Goal: Task Accomplishment & Management: Manage account settings

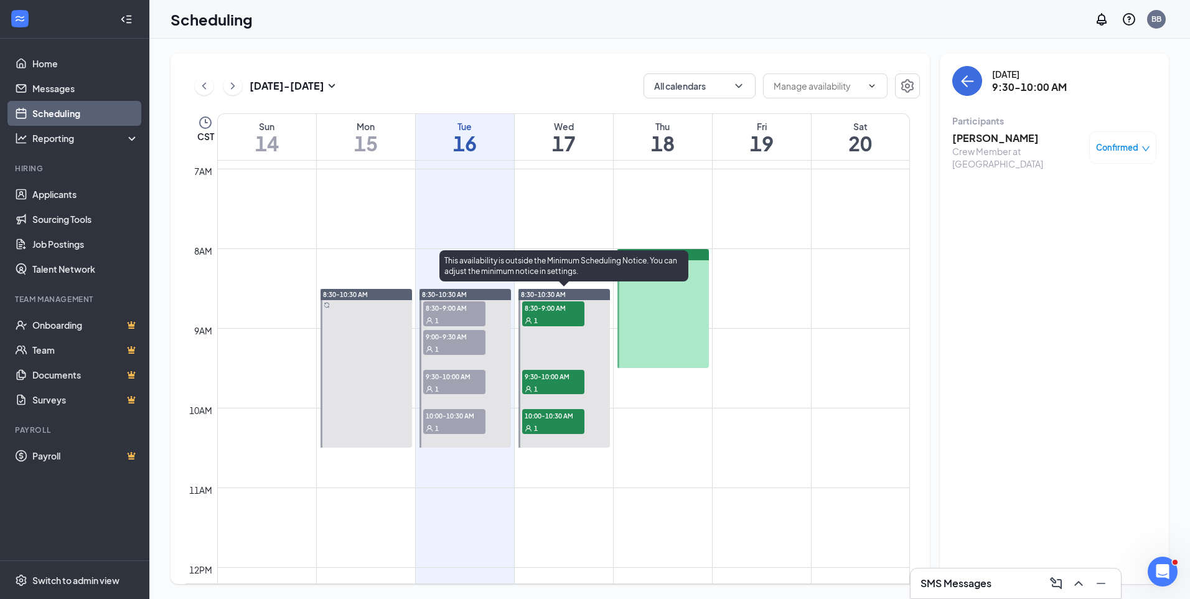
scroll to position [985, 0]
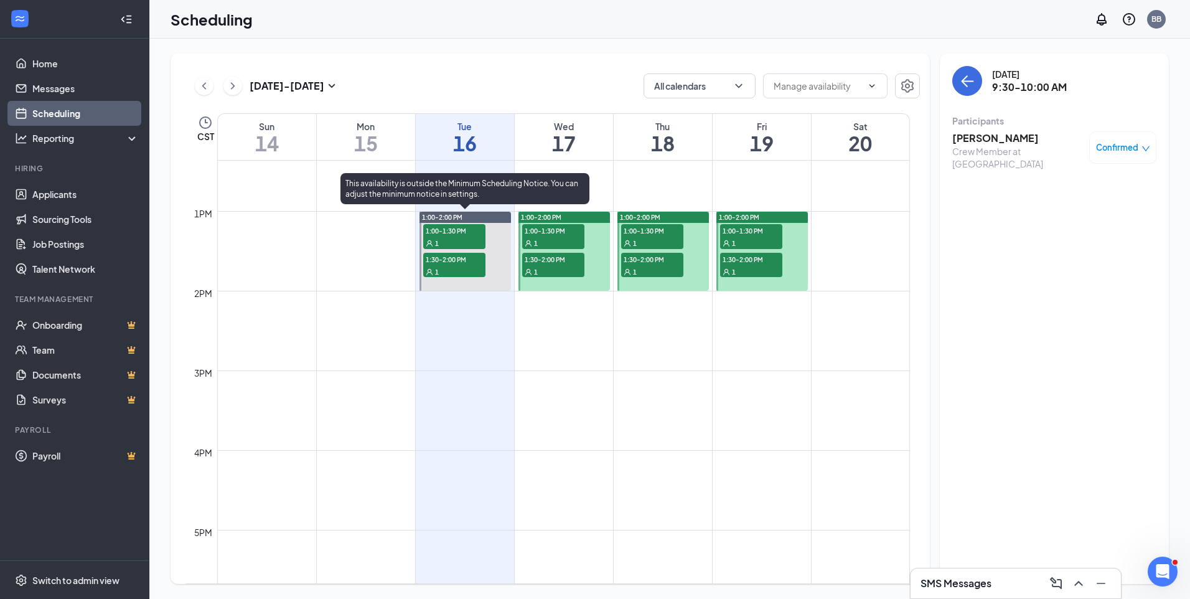
click at [459, 234] on span "1:00-1:30 PM" at bounding box center [454, 230] width 62 height 12
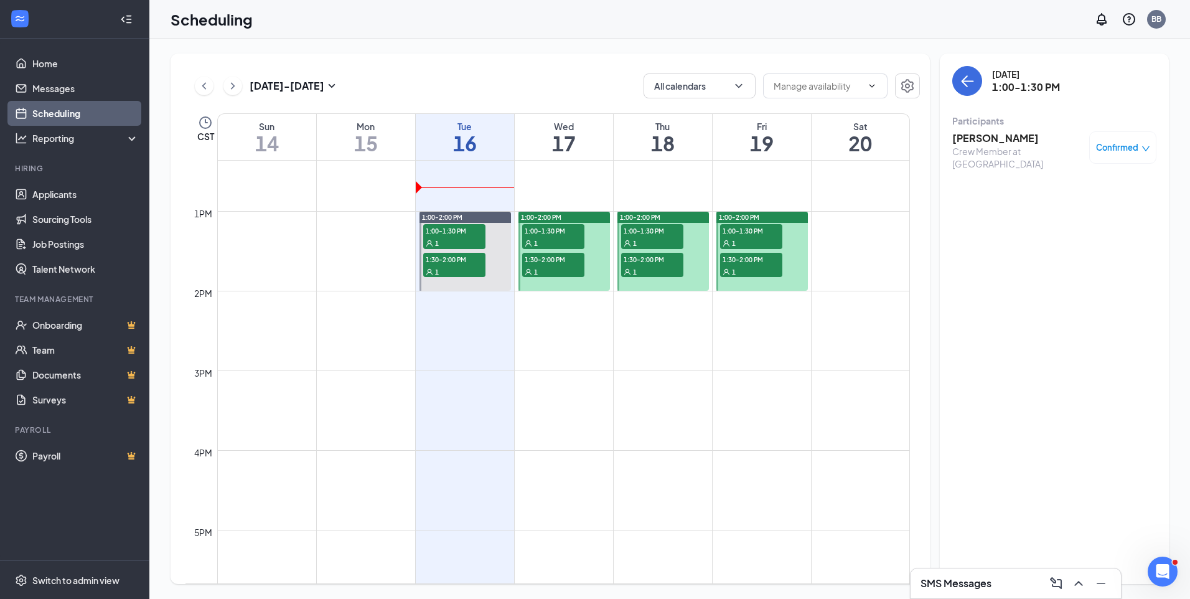
click at [1118, 146] on span "Confirmed" at bounding box center [1117, 147] width 42 height 12
click at [1062, 190] on span "Request Reschedule" at bounding box center [1094, 188] width 85 height 14
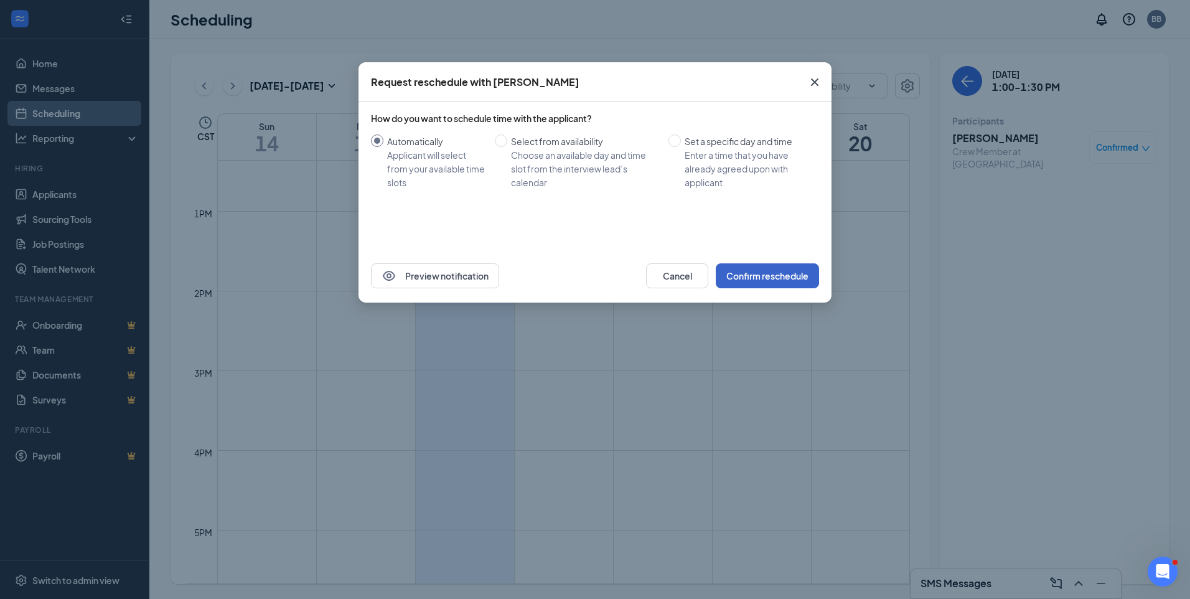
click at [756, 269] on button "Confirm reschedule" at bounding box center [767, 275] width 103 height 25
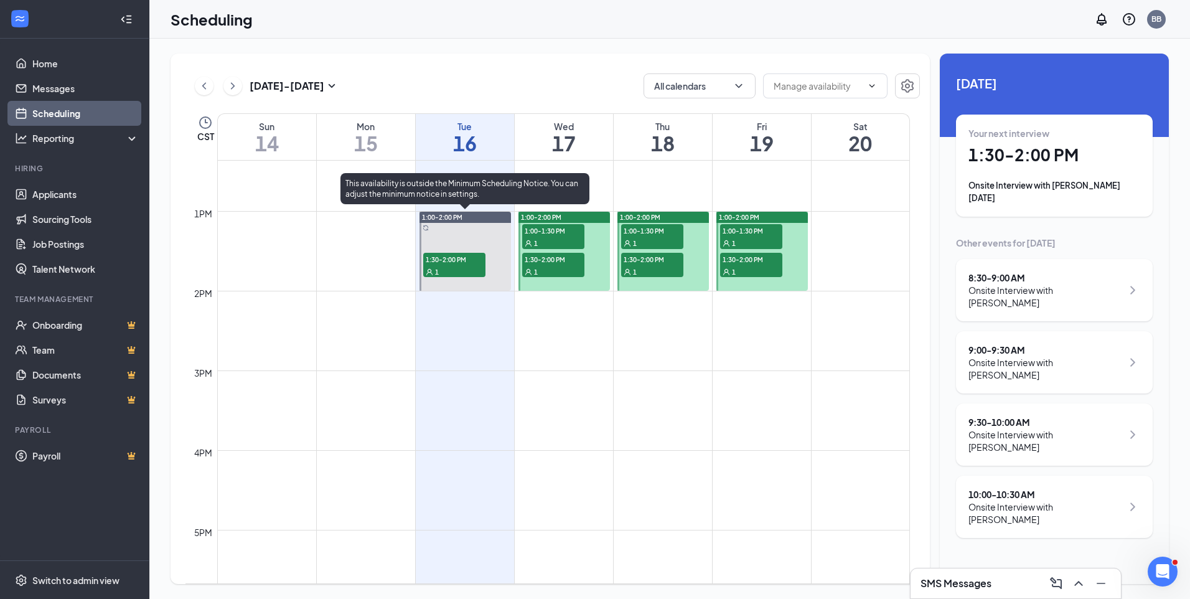
click at [440, 265] on div "1" at bounding box center [454, 271] width 62 height 12
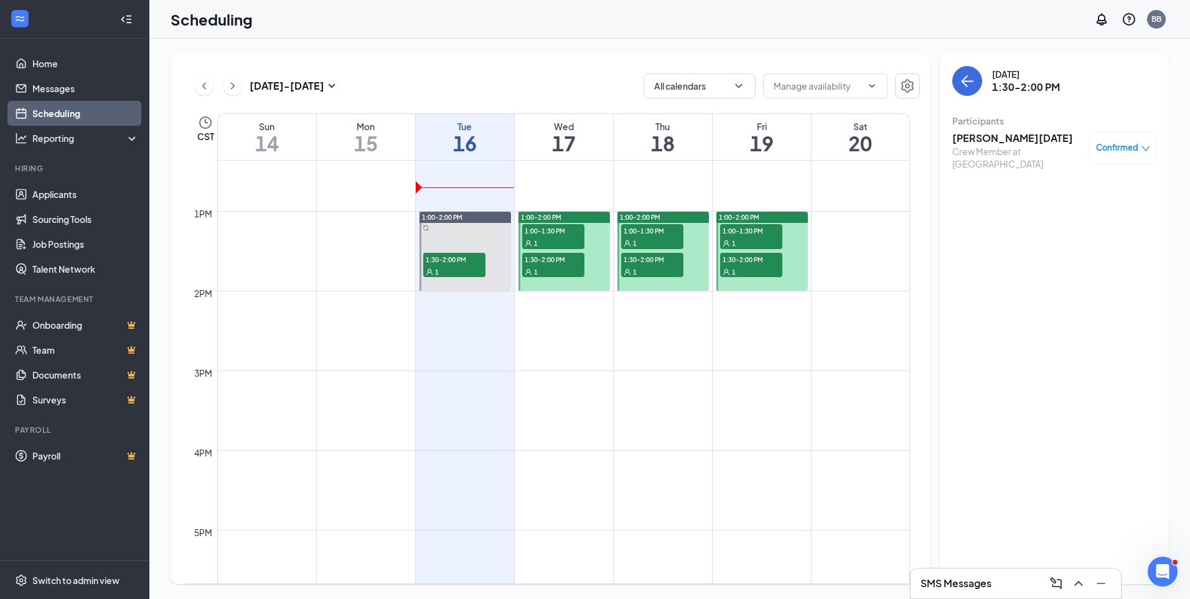
click at [1131, 151] on span "Confirmed" at bounding box center [1117, 147] width 42 height 12
click at [1100, 191] on span "Request Reschedule" at bounding box center [1094, 188] width 85 height 14
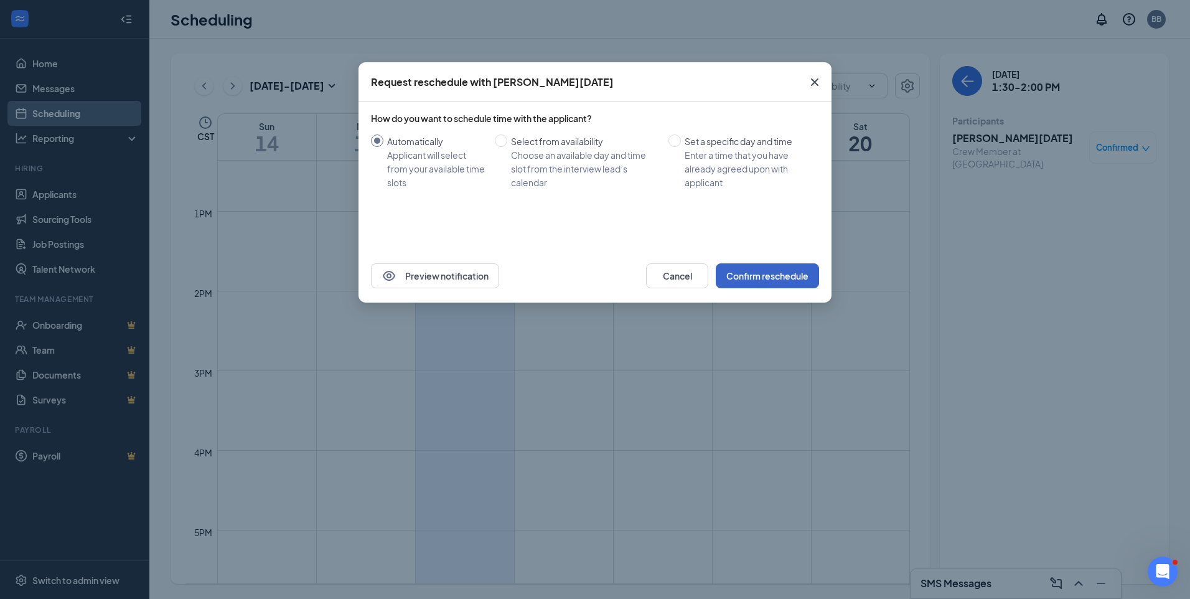
click at [769, 275] on button "Confirm reschedule" at bounding box center [767, 275] width 103 height 25
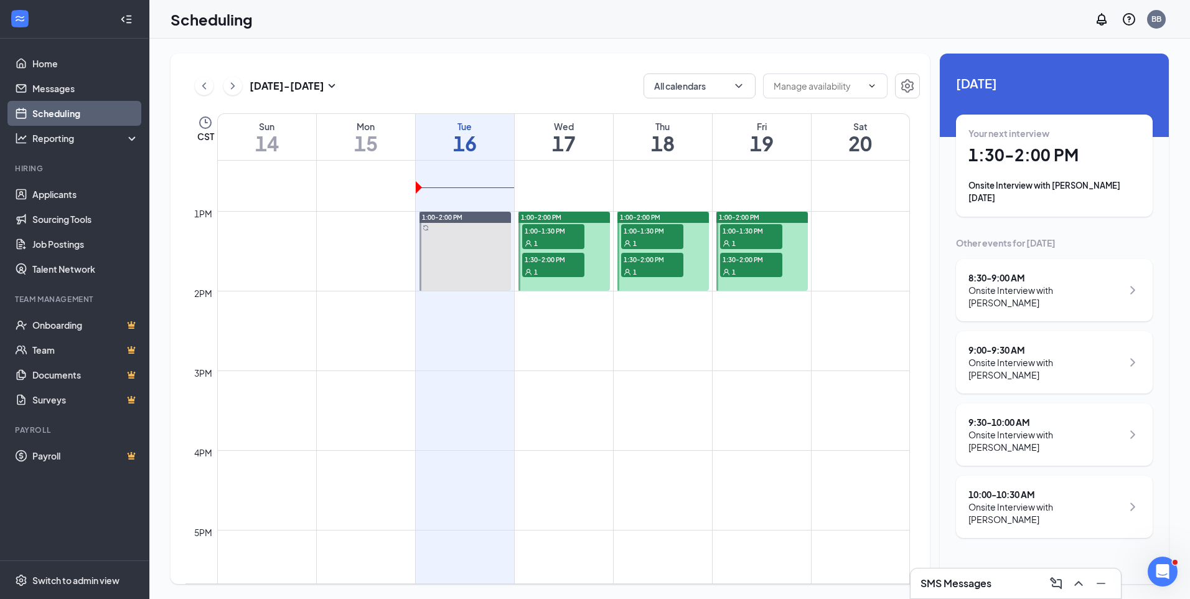
click at [472, 253] on div at bounding box center [464, 251] width 91 height 79
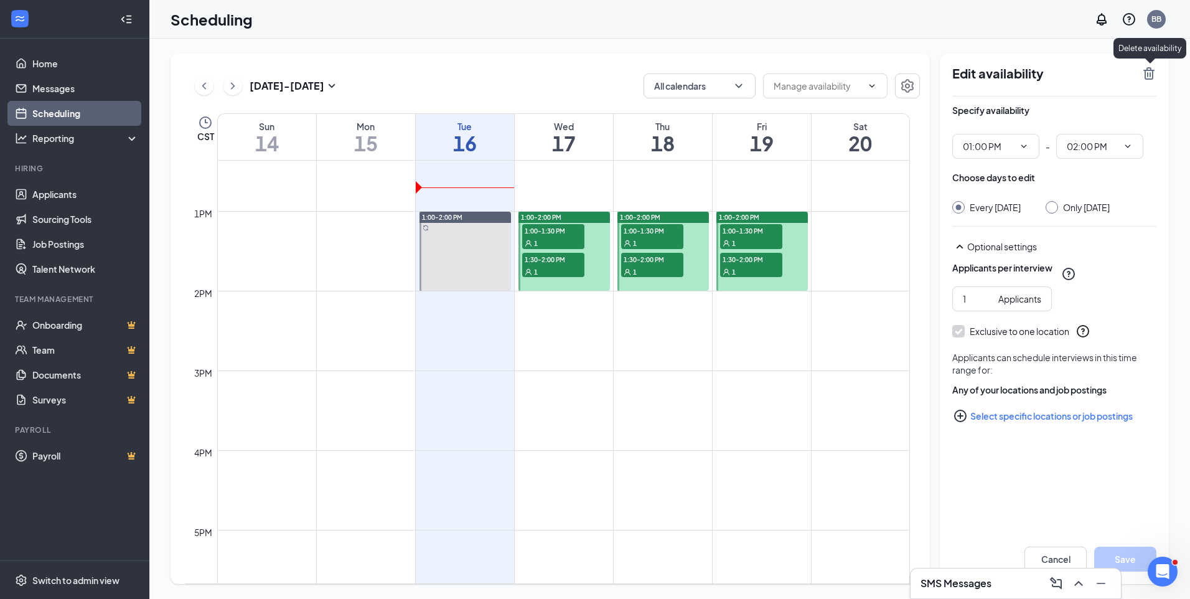
click at [1156, 74] on div "Edit availability Specify availability 01:00 PM - 02:00 PM Choose days to edit …" at bounding box center [1054, 319] width 229 height 530
click at [1144, 80] on icon "TrashOutline" at bounding box center [1148, 73] width 15 height 15
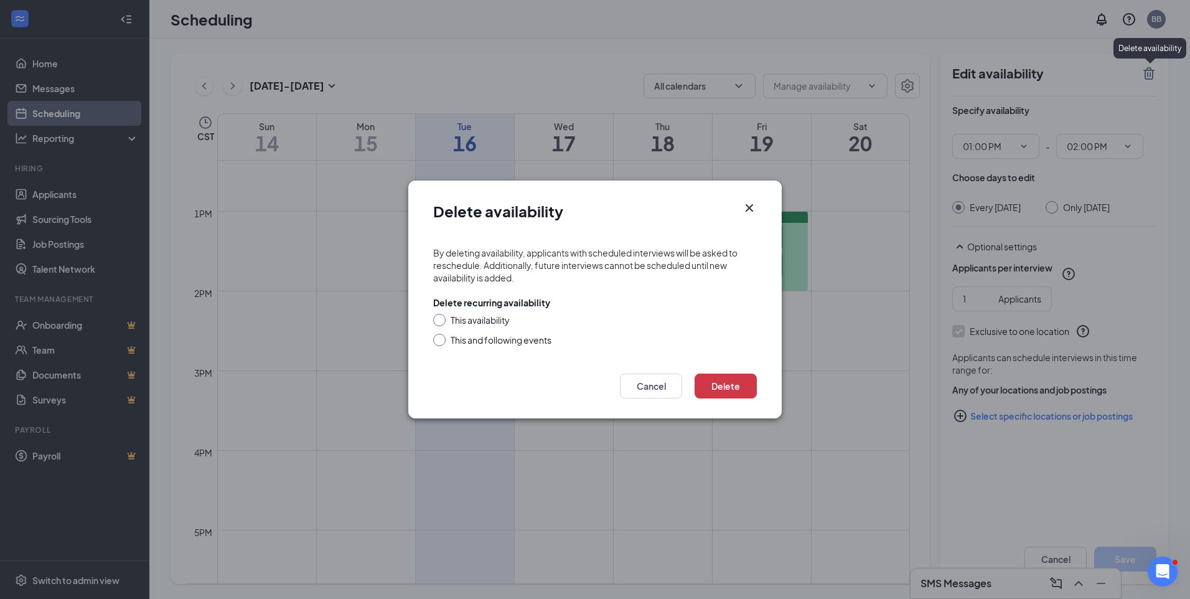
click at [486, 325] on div "This availability" at bounding box center [480, 320] width 59 height 12
click at [442, 322] on input "This availability" at bounding box center [437, 318] width 9 height 9
radio input "true"
click at [739, 395] on button "Delete" at bounding box center [726, 385] width 62 height 25
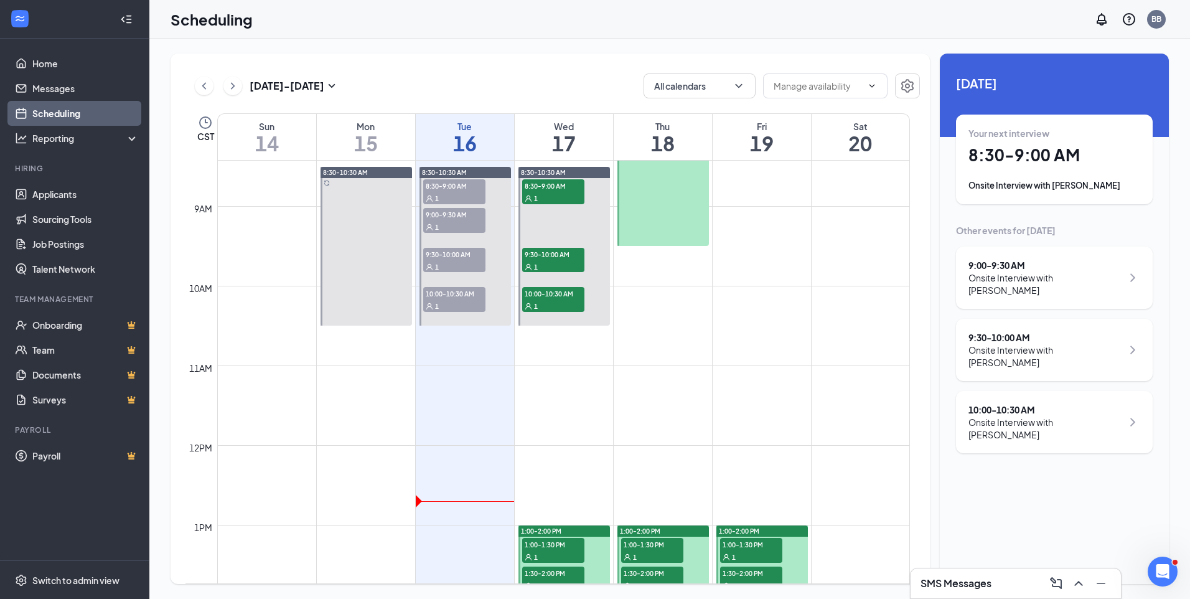
scroll to position [550, 0]
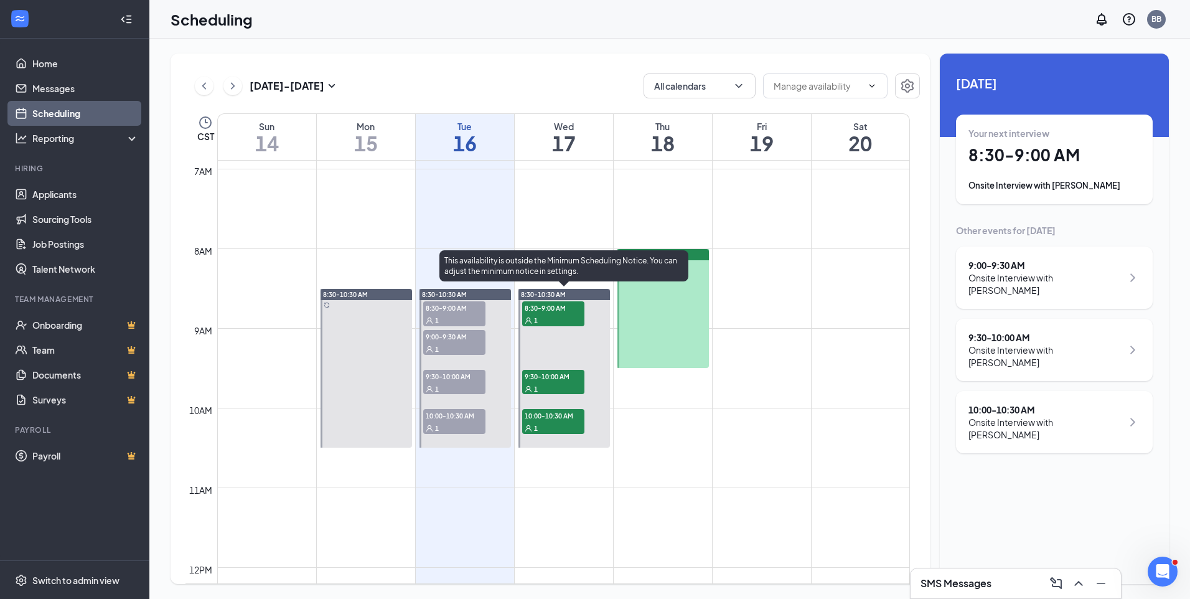
click at [558, 313] on span "8:30-9:00 AM" at bounding box center [553, 307] width 62 height 12
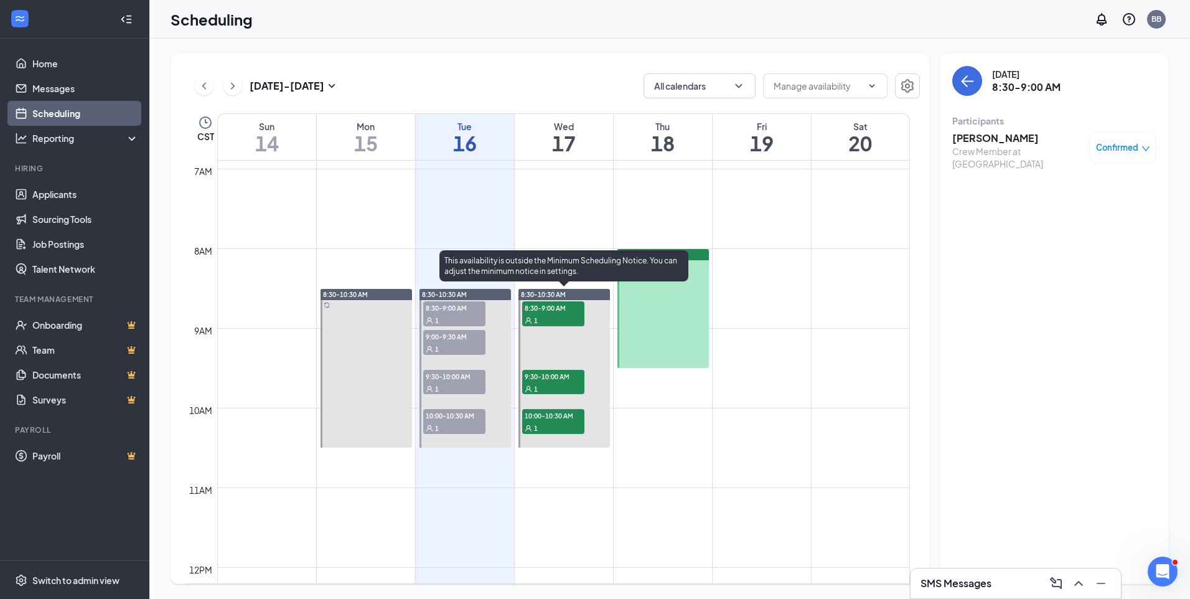
click at [549, 377] on span "9:30-10:00 AM" at bounding box center [553, 376] width 62 height 12
click at [539, 423] on div "1" at bounding box center [553, 427] width 62 height 12
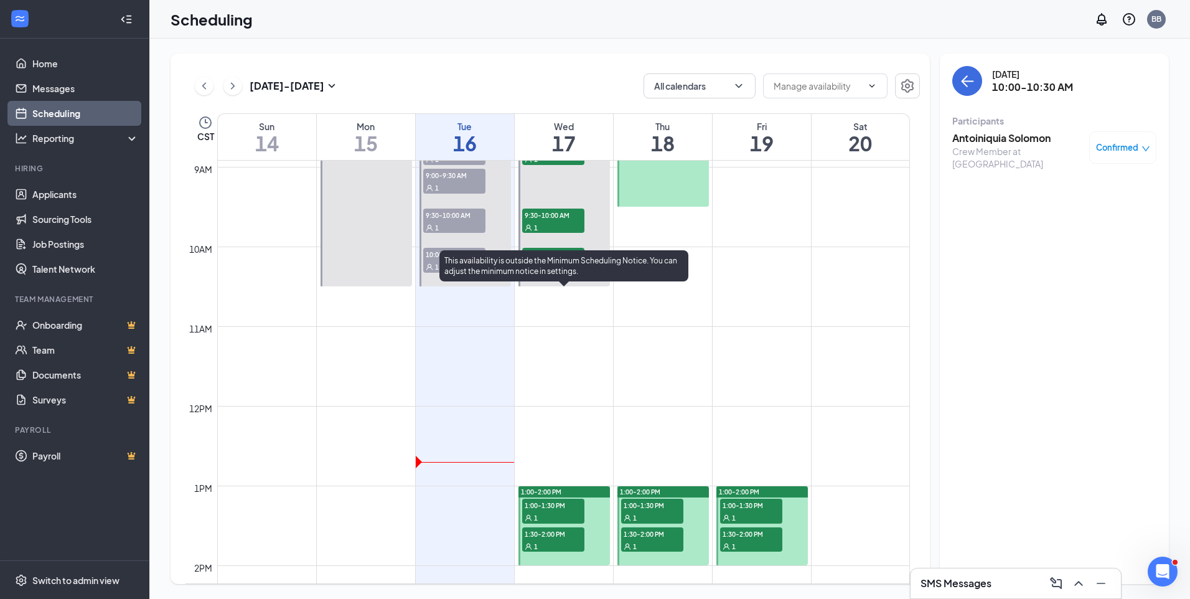
scroll to position [861, 0]
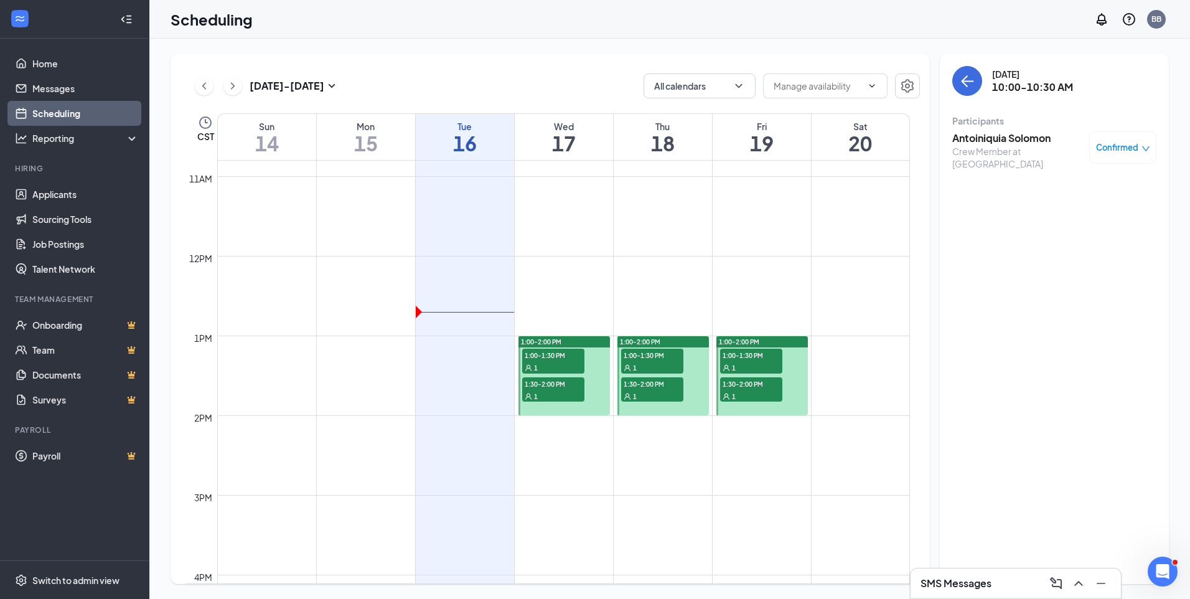
click at [561, 353] on span "1:00-1:30 PM" at bounding box center [553, 355] width 62 height 12
click at [558, 381] on span "1:30-2:00 PM" at bounding box center [553, 383] width 62 height 12
click at [655, 355] on span "1:00-1:30 PM" at bounding box center [652, 355] width 62 height 12
click at [655, 385] on span "1:30-2:00 PM" at bounding box center [652, 383] width 62 height 12
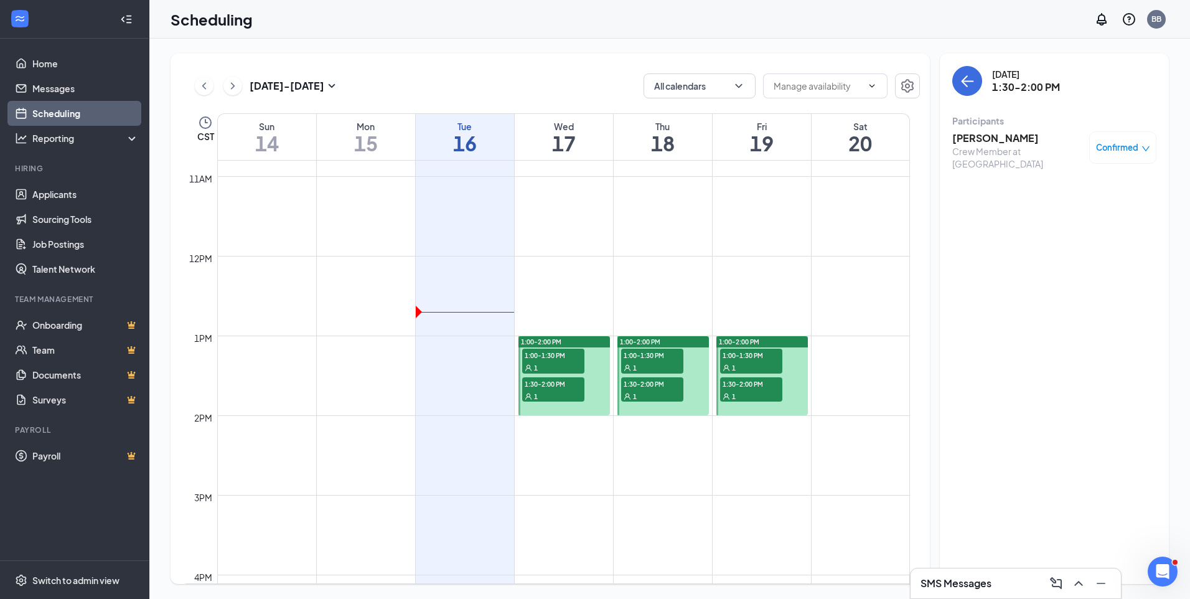
click at [747, 359] on span "1:00-1:30 PM" at bounding box center [751, 355] width 62 height 12
click at [750, 383] on span "1:30-2:00 PM" at bounding box center [751, 383] width 62 height 12
click at [688, 390] on div at bounding box center [662, 375] width 91 height 79
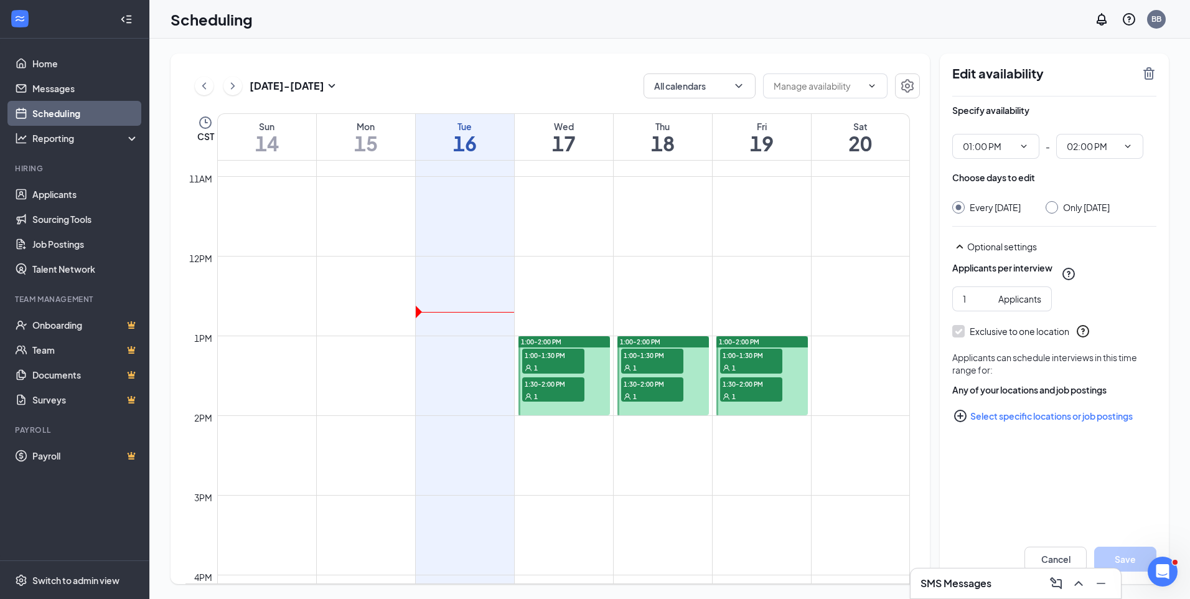
click at [661, 398] on div "1" at bounding box center [652, 396] width 62 height 12
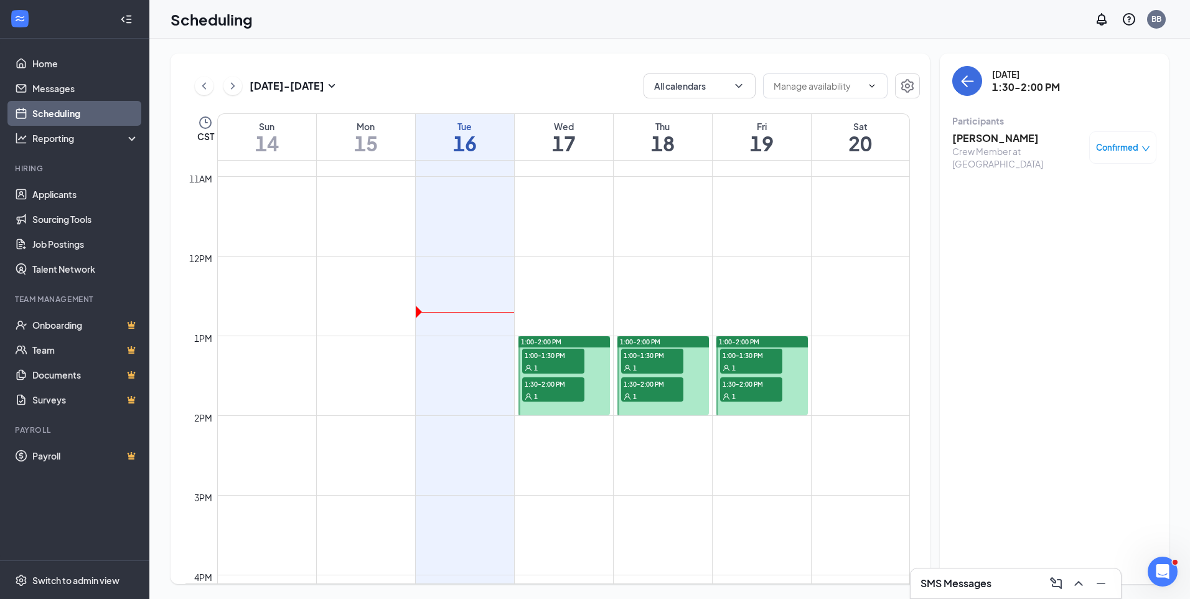
click at [565, 390] on div "1" at bounding box center [553, 396] width 62 height 12
click at [559, 367] on div "1" at bounding box center [553, 367] width 62 height 12
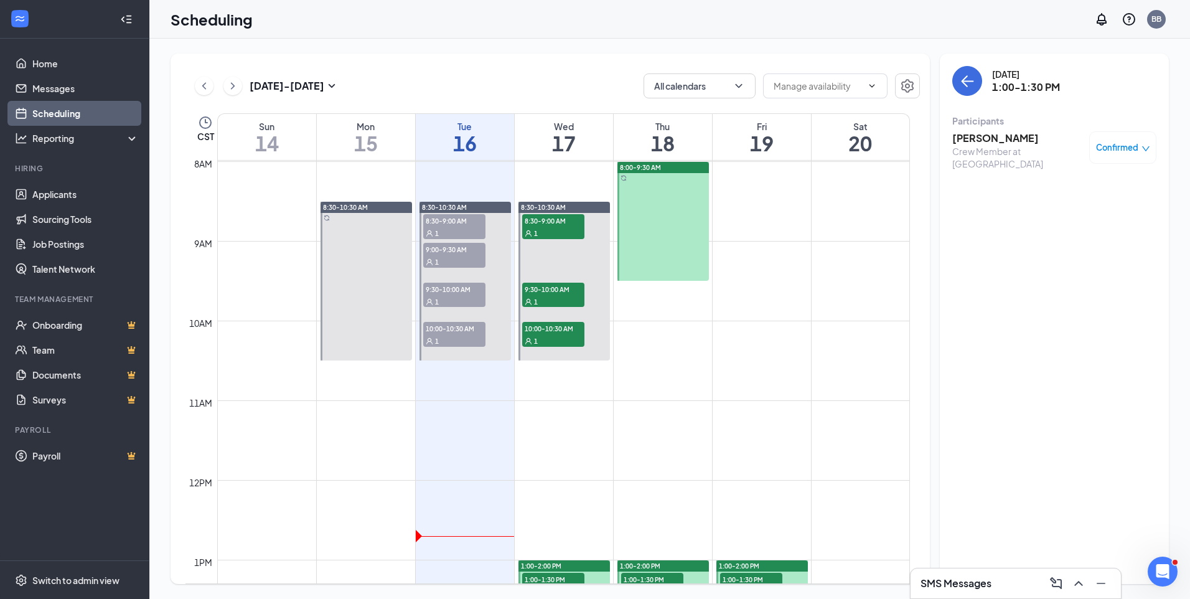
scroll to position [487, 0]
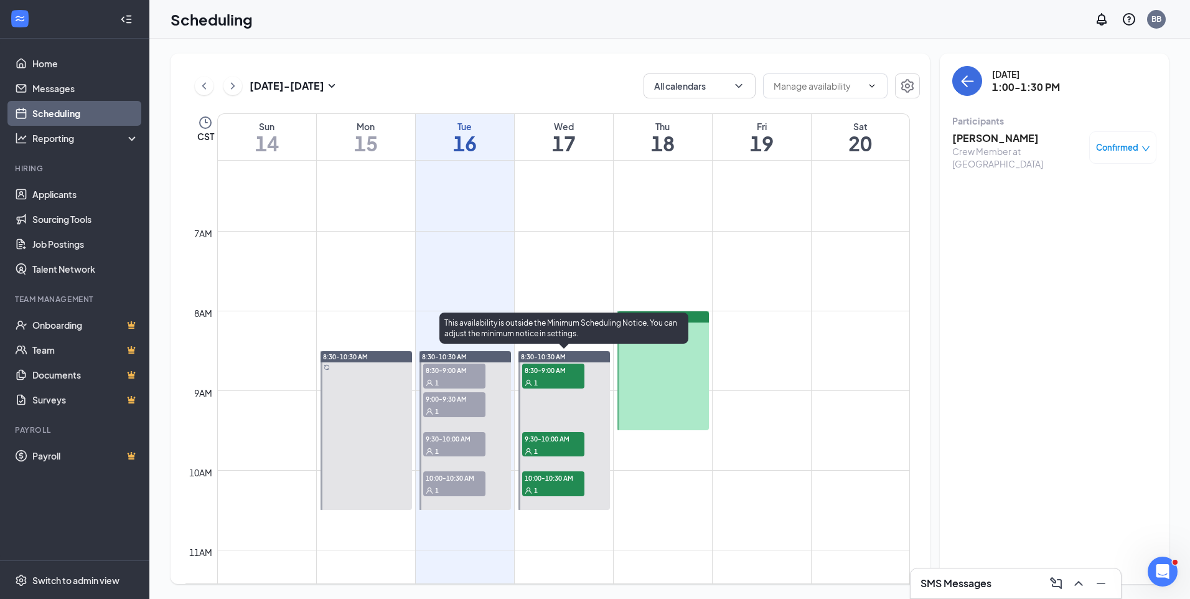
click at [551, 365] on span "8:30-9:00 AM" at bounding box center [553, 369] width 62 height 12
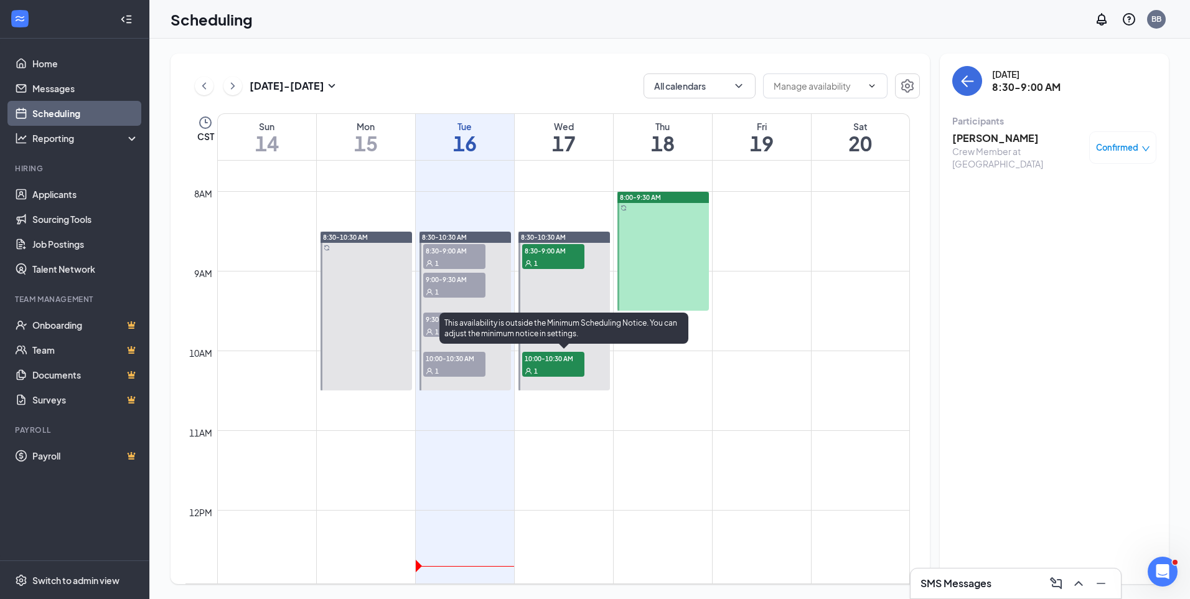
scroll to position [612, 0]
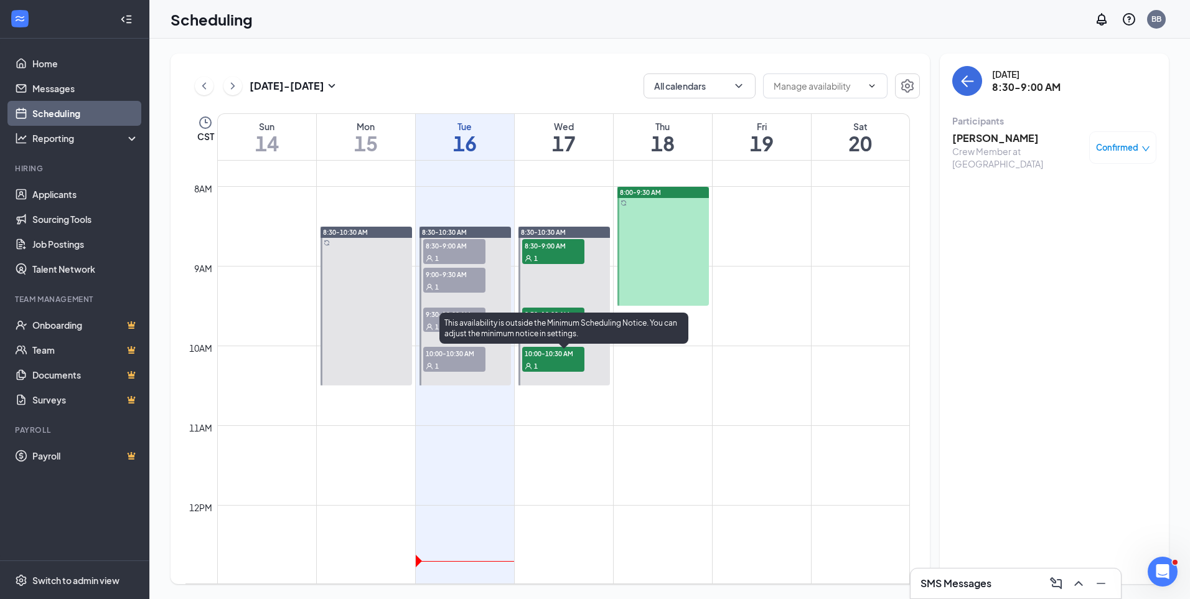
click at [563, 308] on span "9:30-10:00 AM" at bounding box center [553, 313] width 62 height 12
click at [559, 365] on div "1" at bounding box center [553, 365] width 62 height 12
click at [714, 433] on td at bounding box center [563, 435] width 693 height 20
